Goal: Task Accomplishment & Management: Manage account settings

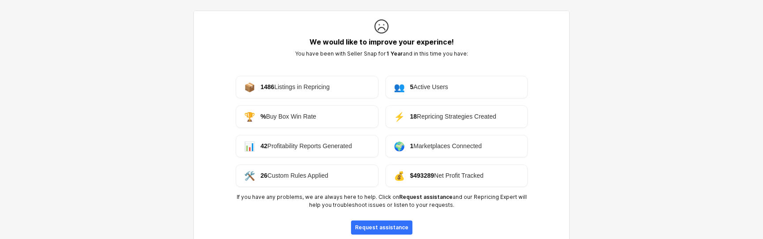
scroll to position [67, 0]
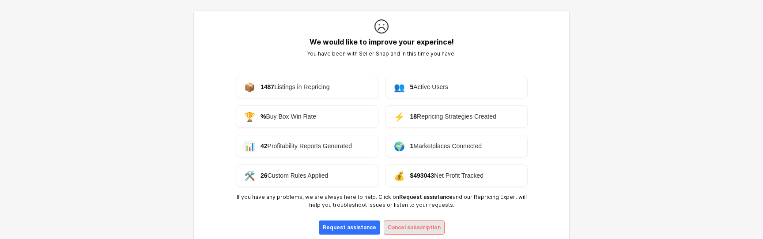
click at [400, 224] on p "Cancel subscription" at bounding box center [414, 227] width 53 height 7
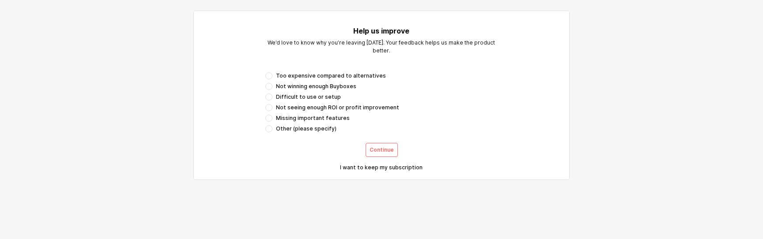
click at [318, 113] on div "Too expensive compared to alternatives Not winning enough Buyboxes Difficult to…" at bounding box center [382, 102] width 232 height 60
click at [369, 149] on button "Continue" at bounding box center [382, 150] width 32 height 14
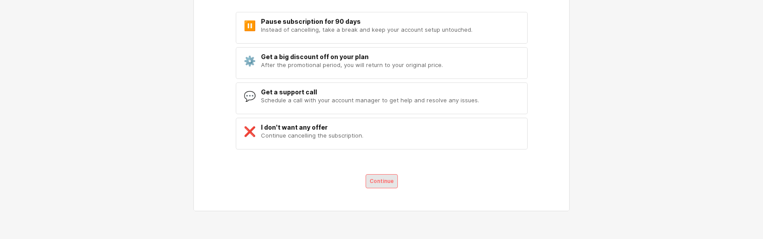
scroll to position [76, 0]
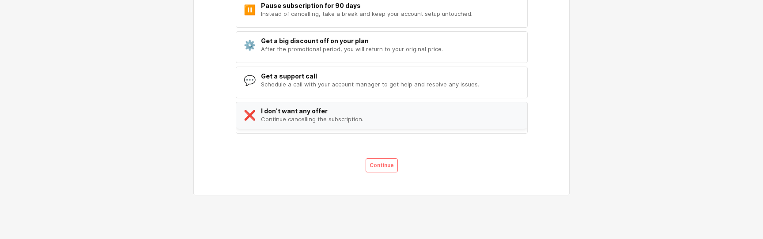
click at [331, 120] on div "Continue cancelling the subscription." at bounding box center [312, 119] width 102 height 7
click at [387, 119] on div "❌ I don't want any offer Continue cancelling the subscription." at bounding box center [382, 115] width 292 height 27
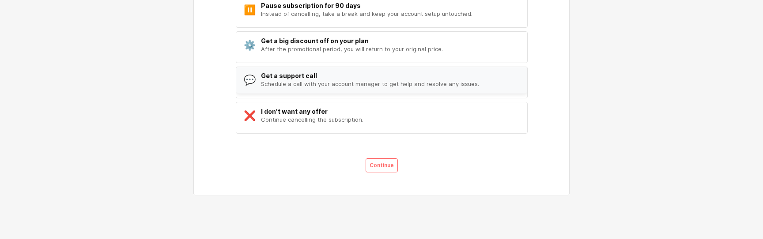
click at [367, 81] on div "Schedule a call with your account manager to get help and resolve any issues." at bounding box center [370, 83] width 218 height 7
click at [356, 38] on div "Get a big discount off on your plan" at bounding box center [352, 40] width 182 height 7
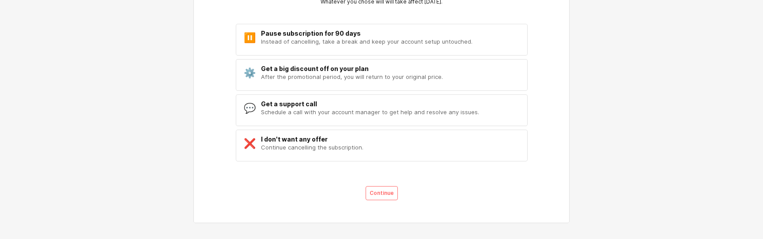
scroll to position [42, 0]
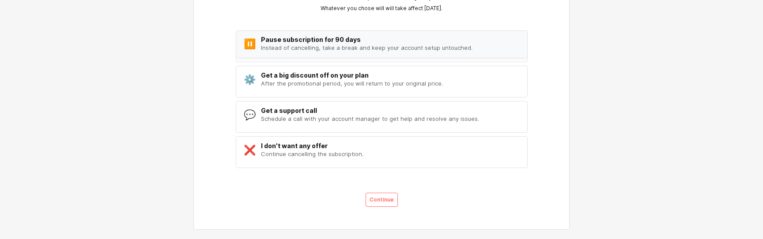
click at [341, 42] on div "Pause subscription for 90 days" at bounding box center [367, 39] width 212 height 7
click at [350, 74] on div "Get a big discount off on your plan" at bounding box center [352, 75] width 182 height 7
click at [354, 114] on div "Get a support call Schedule a call with your account manager to get help and re…" at bounding box center [370, 114] width 218 height 15
click at [355, 145] on div "I don't want any offer" at bounding box center [312, 145] width 102 height 7
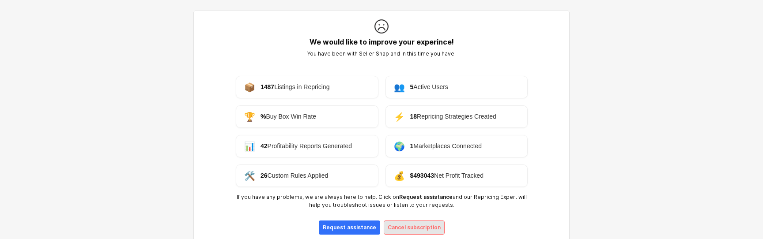
click at [404, 232] on div "Cancel subscription" at bounding box center [414, 227] width 53 height 13
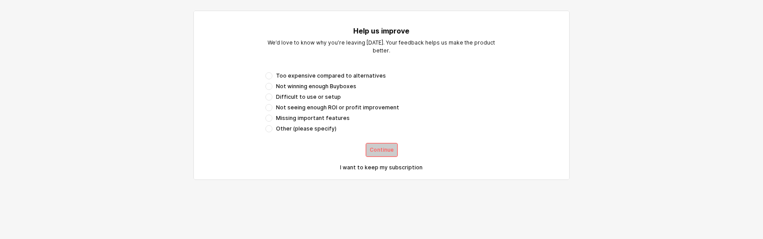
click at [376, 147] on p "Continue" at bounding box center [382, 150] width 24 height 7
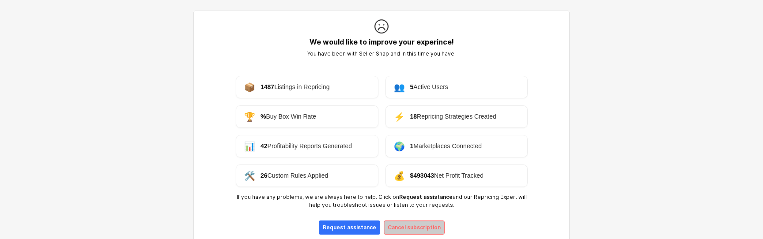
click at [396, 228] on p "Cancel subscription" at bounding box center [414, 227] width 53 height 7
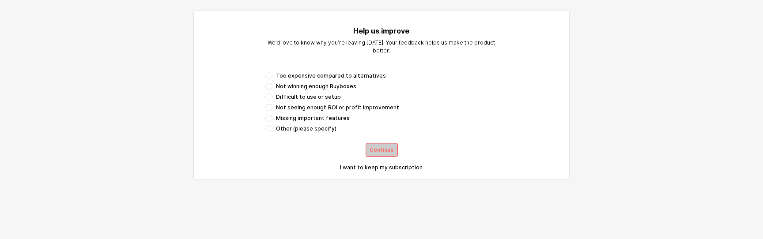
click at [373, 151] on p "Continue" at bounding box center [382, 150] width 24 height 7
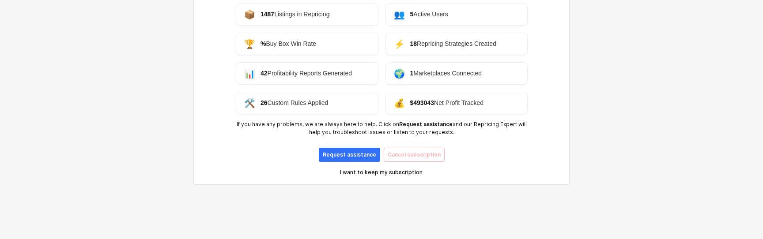
scroll to position [71, 0]
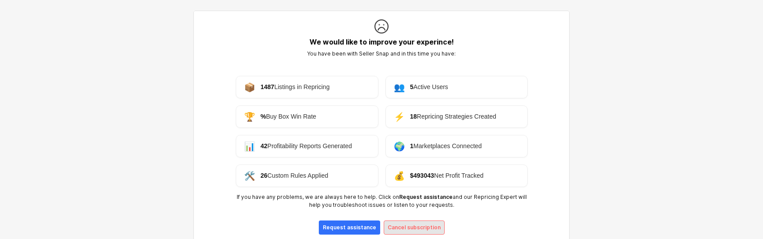
click at [399, 232] on div "Cancel subscription" at bounding box center [414, 227] width 53 height 13
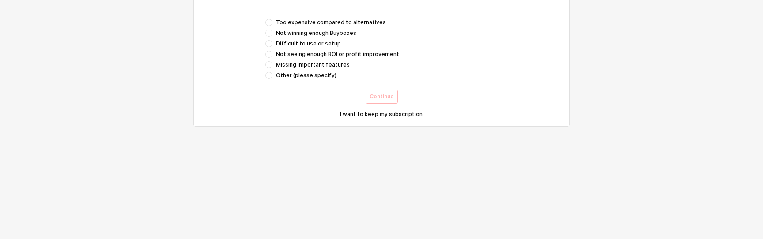
scroll to position [65, 0]
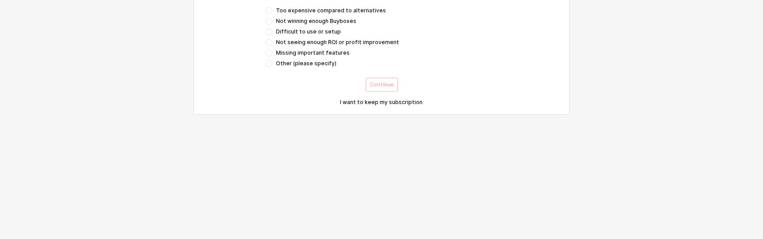
click at [302, 48] on div "Too expensive compared to alternatives Not winning enough Buyboxes Difficult to…" at bounding box center [382, 37] width 232 height 60
click at [291, 42] on span "Not seeing enough ROI or profit improvement" at bounding box center [337, 42] width 123 height 7
click at [273, 60] on label "Other (please specify)" at bounding box center [382, 63] width 232 height 7
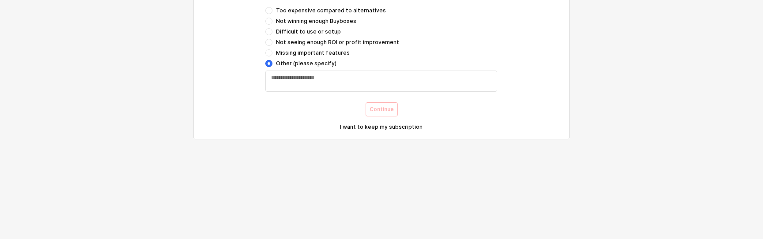
click at [323, 53] on span "Missing important features" at bounding box center [313, 52] width 74 height 7
click at [285, 53] on span "Missing important features" at bounding box center [313, 52] width 74 height 7
click at [304, 38] on div "Too expensive compared to alternatives Not winning enough Buyboxes Difficult to…" at bounding box center [382, 37] width 232 height 60
click at [305, 41] on span "Not seeing enough ROI or profit improvement" at bounding box center [337, 42] width 123 height 7
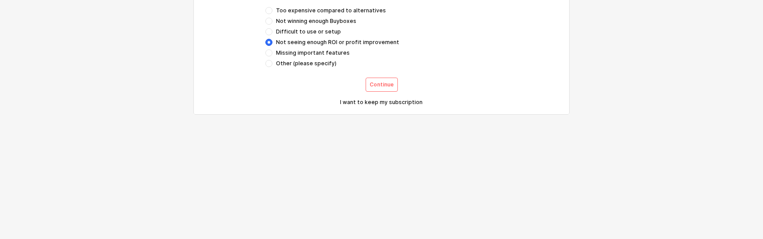
click at [301, 49] on div "Too expensive compared to alternatives Not winning enough Buyboxes Difficult to…" at bounding box center [382, 37] width 232 height 60
click at [303, 50] on span "Missing important features" at bounding box center [313, 52] width 74 height 7
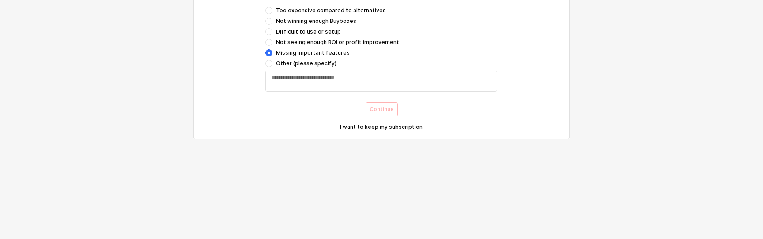
click at [305, 64] on span "Other (please specify)" at bounding box center [306, 63] width 61 height 7
click at [301, 52] on span "Missing important features" at bounding box center [313, 52] width 74 height 7
click at [304, 65] on span "Other (please specify)" at bounding box center [306, 63] width 61 height 7
click at [296, 55] on span "Missing important features" at bounding box center [313, 52] width 74 height 7
